Goal: Task Accomplishment & Management: Manage account settings

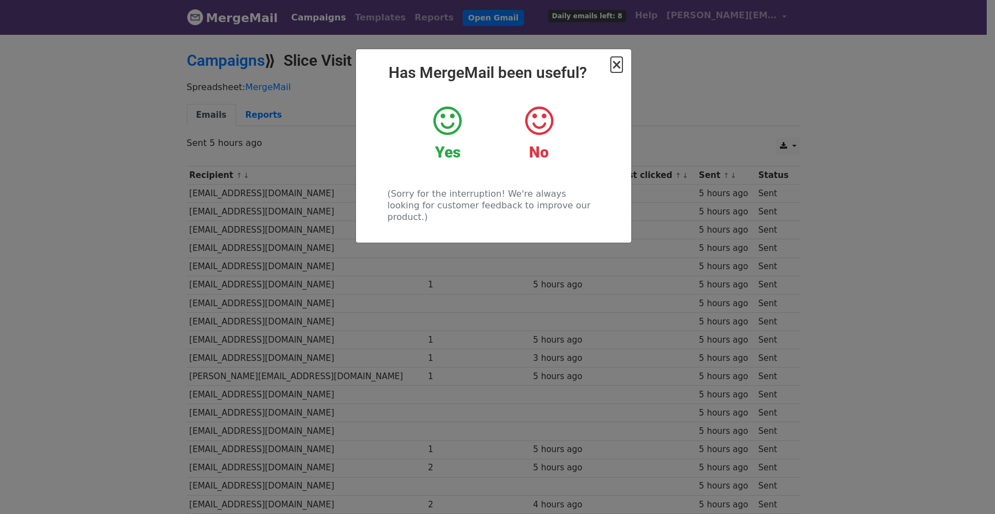
click at [616, 65] on span "×" at bounding box center [616, 64] width 11 height 15
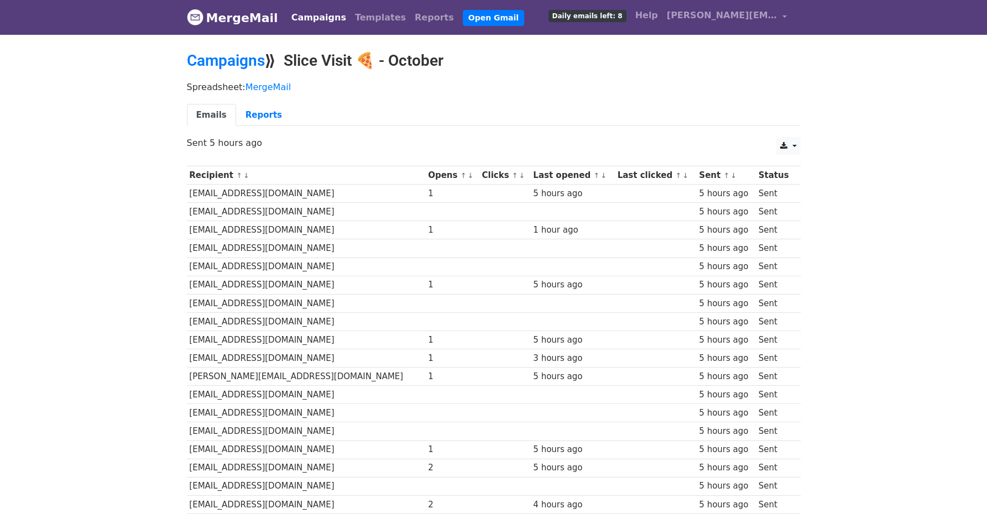
click at [461, 176] on link "↑" at bounding box center [464, 175] width 6 height 8
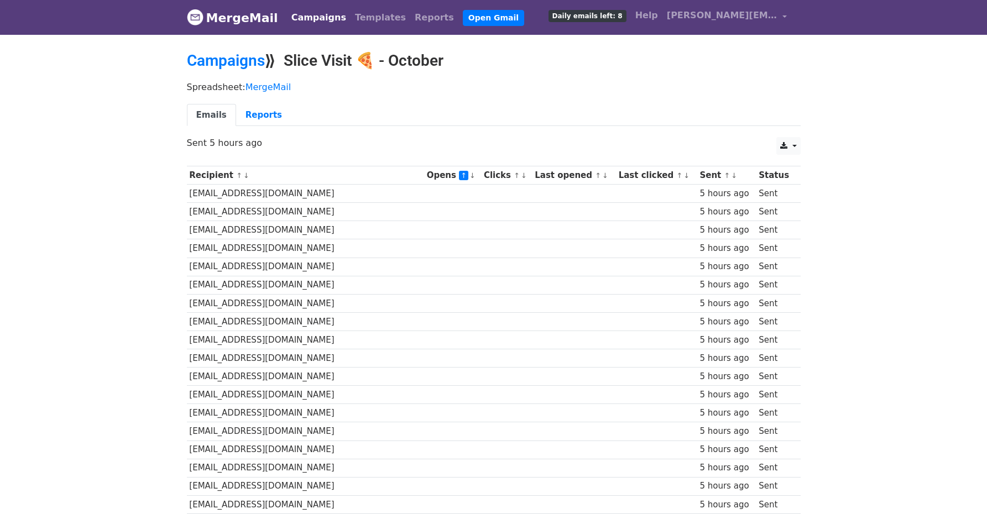
click at [459, 175] on link "↑" at bounding box center [463, 175] width 9 height 9
click at [470, 175] on link "↓" at bounding box center [473, 175] width 6 height 8
